Goal: Task Accomplishment & Management: Manage account settings

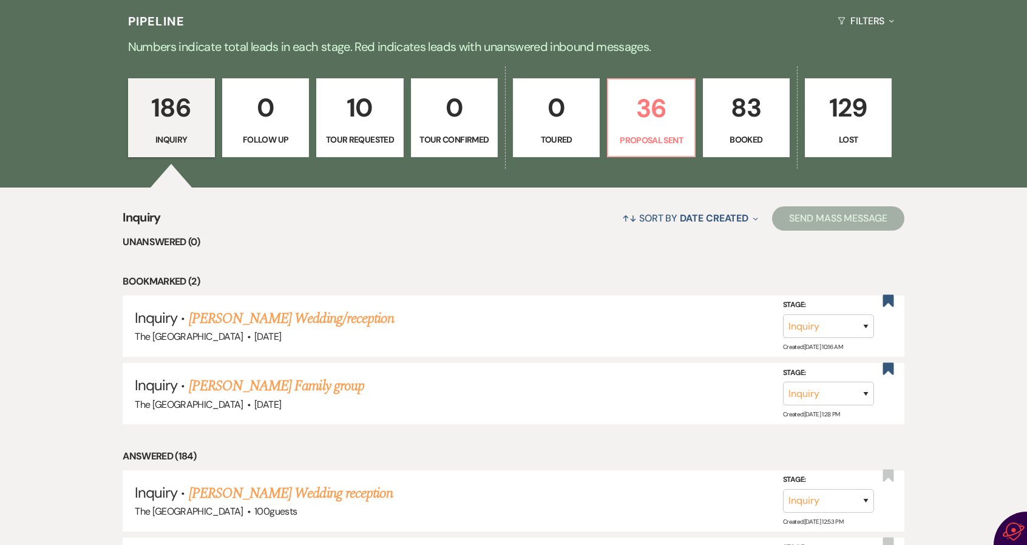
scroll to position [243, 0]
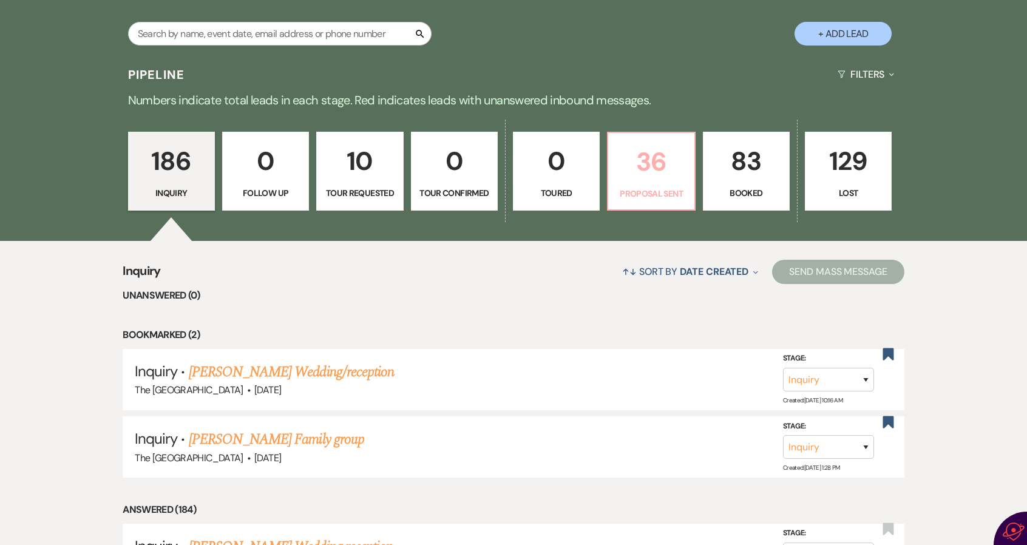
click at [643, 168] on p "36" at bounding box center [650, 161] width 71 height 41
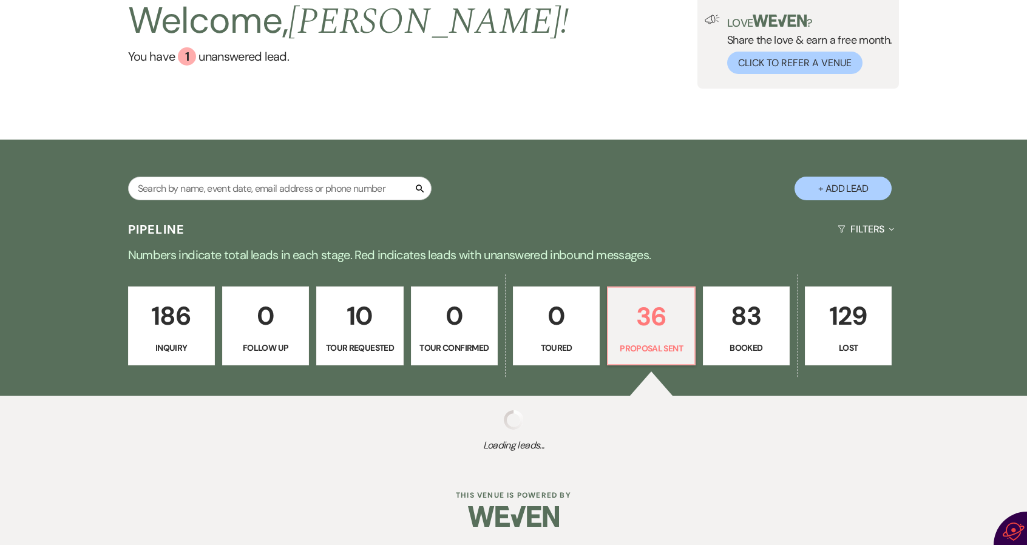
scroll to position [243, 0]
select select "6"
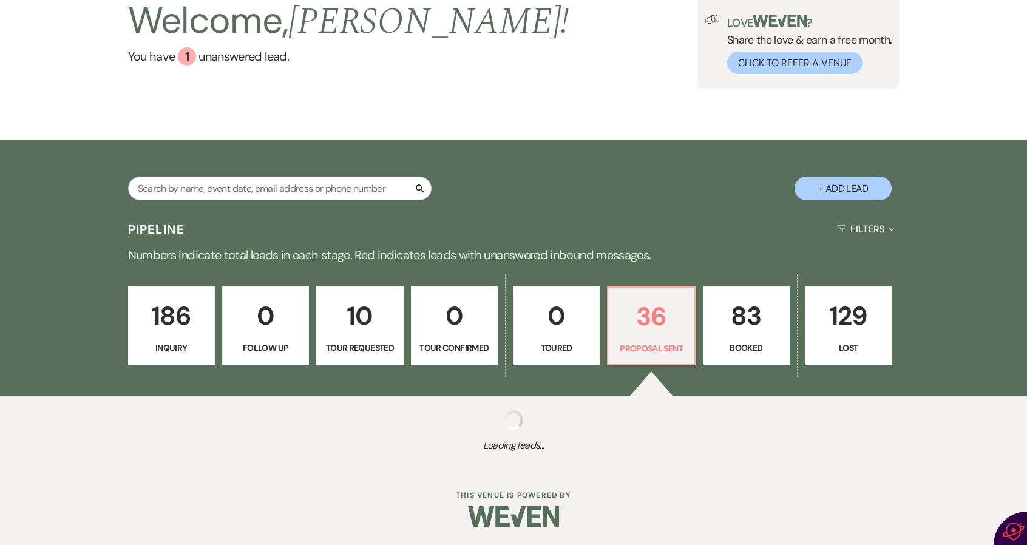
select select "6"
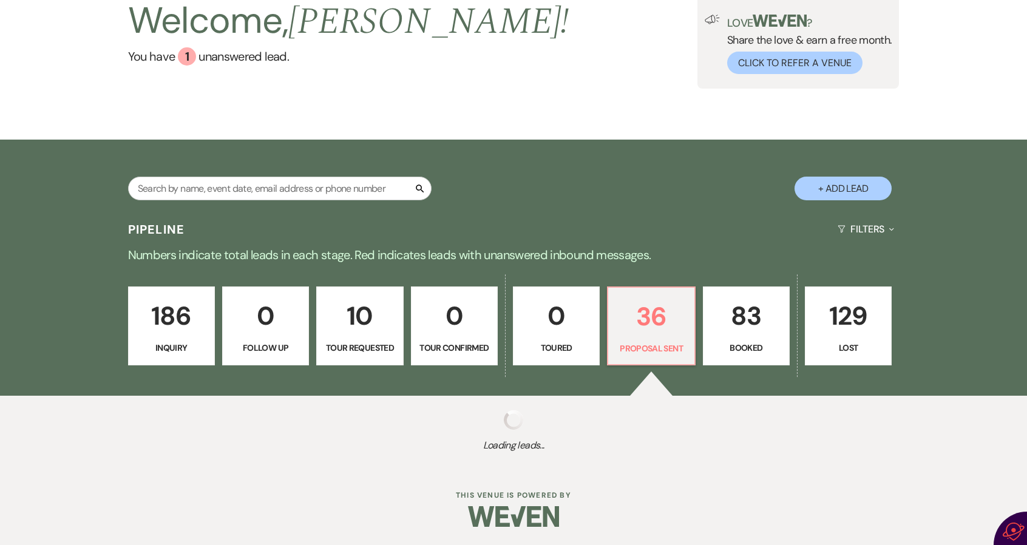
select select "6"
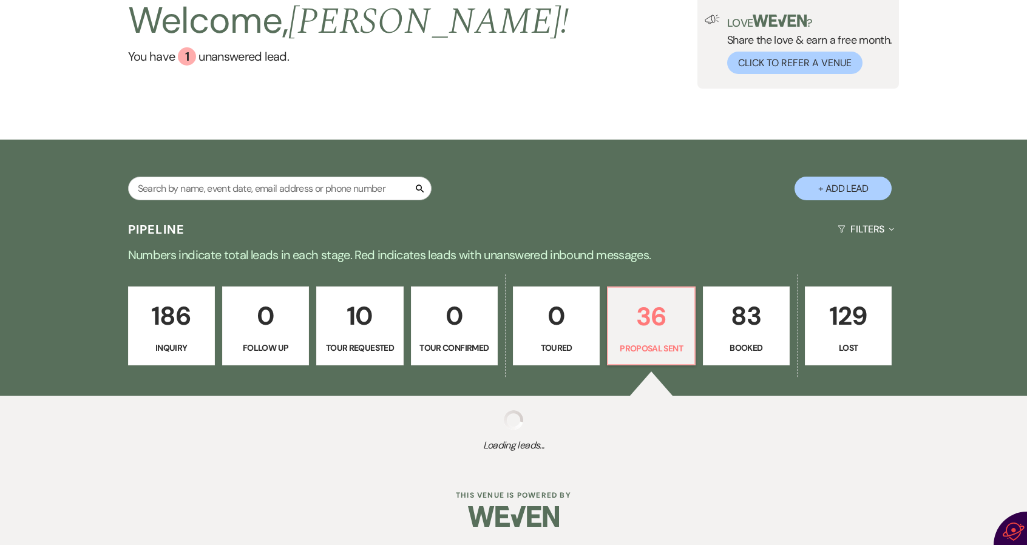
select select "6"
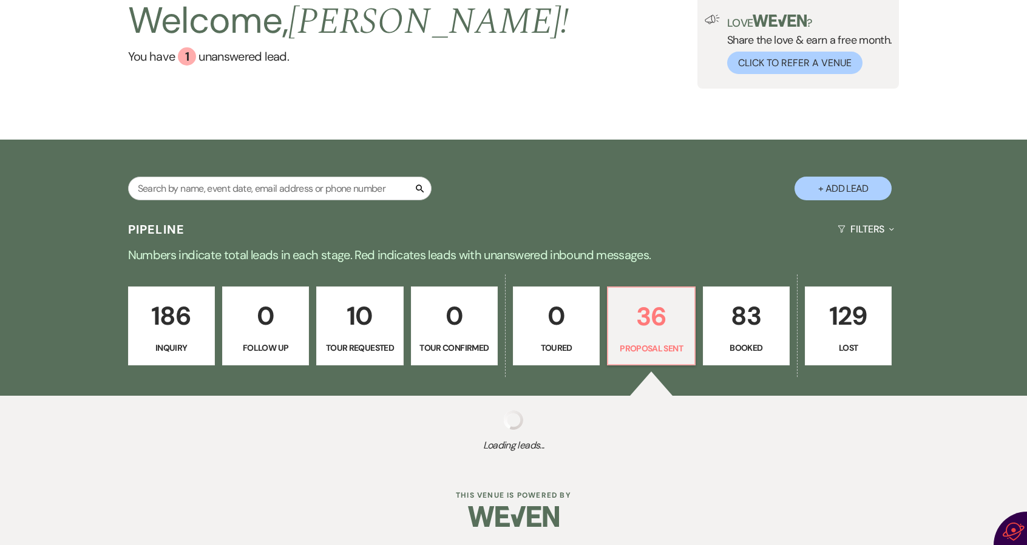
select select "6"
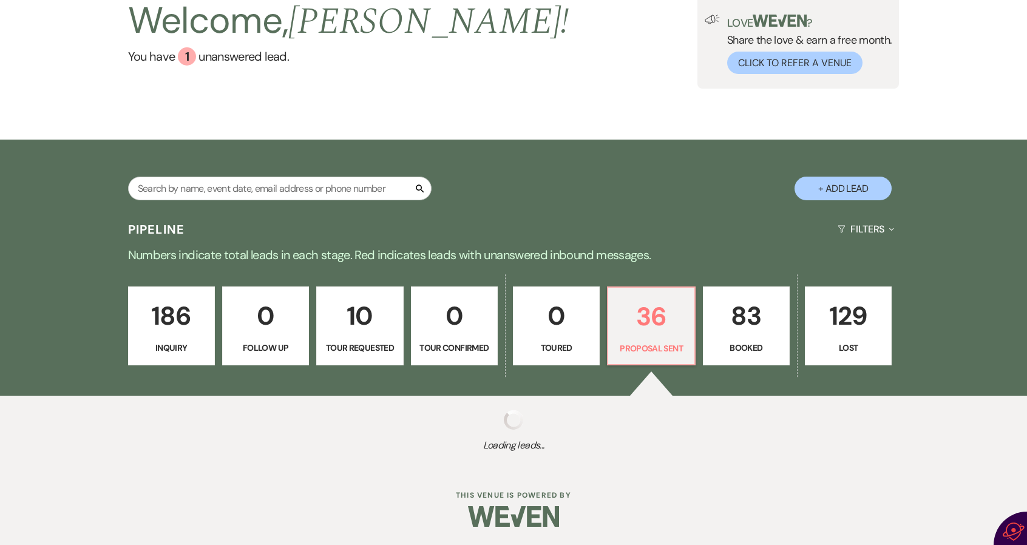
select select "6"
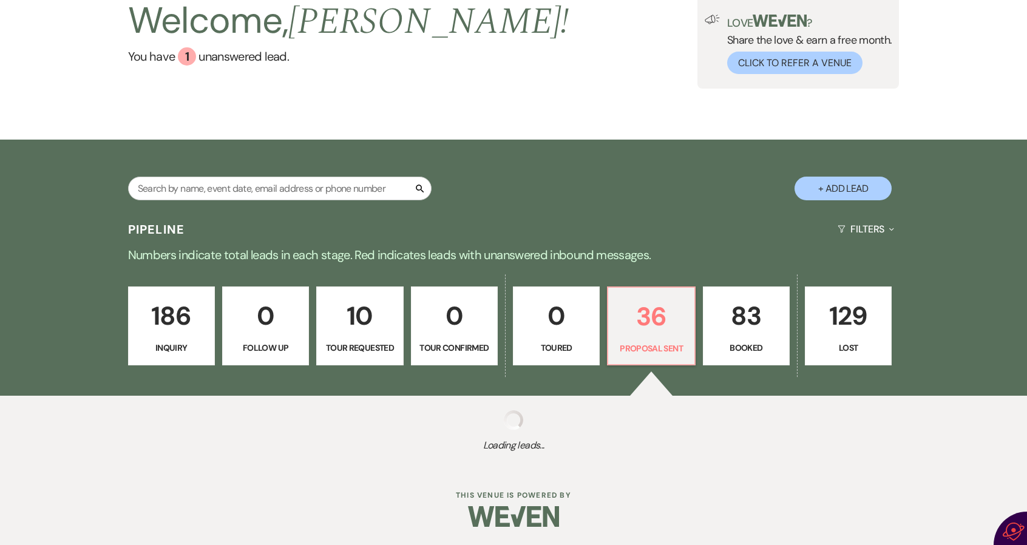
select select "6"
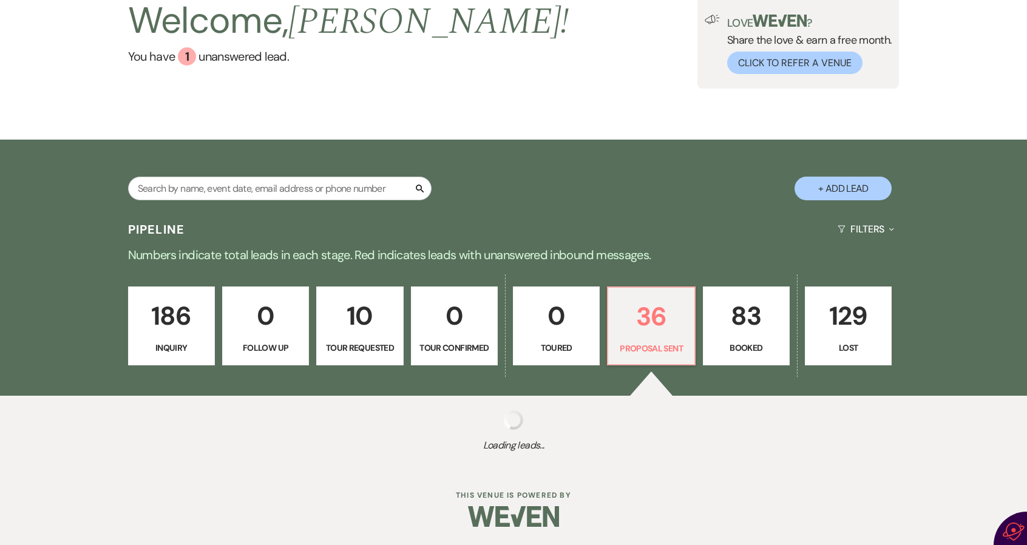
select select "6"
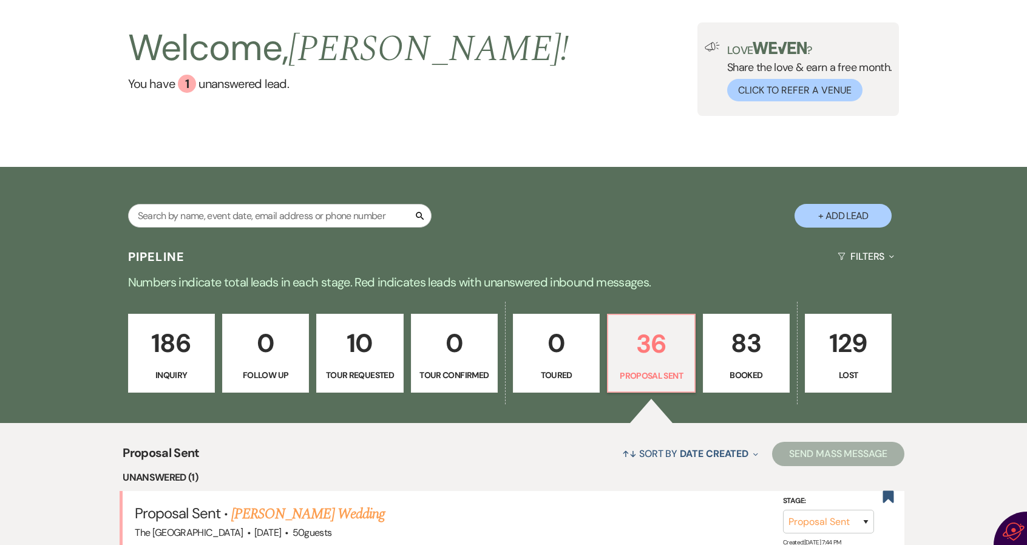
scroll to position [121, 0]
